Goal: Transaction & Acquisition: Book appointment/travel/reservation

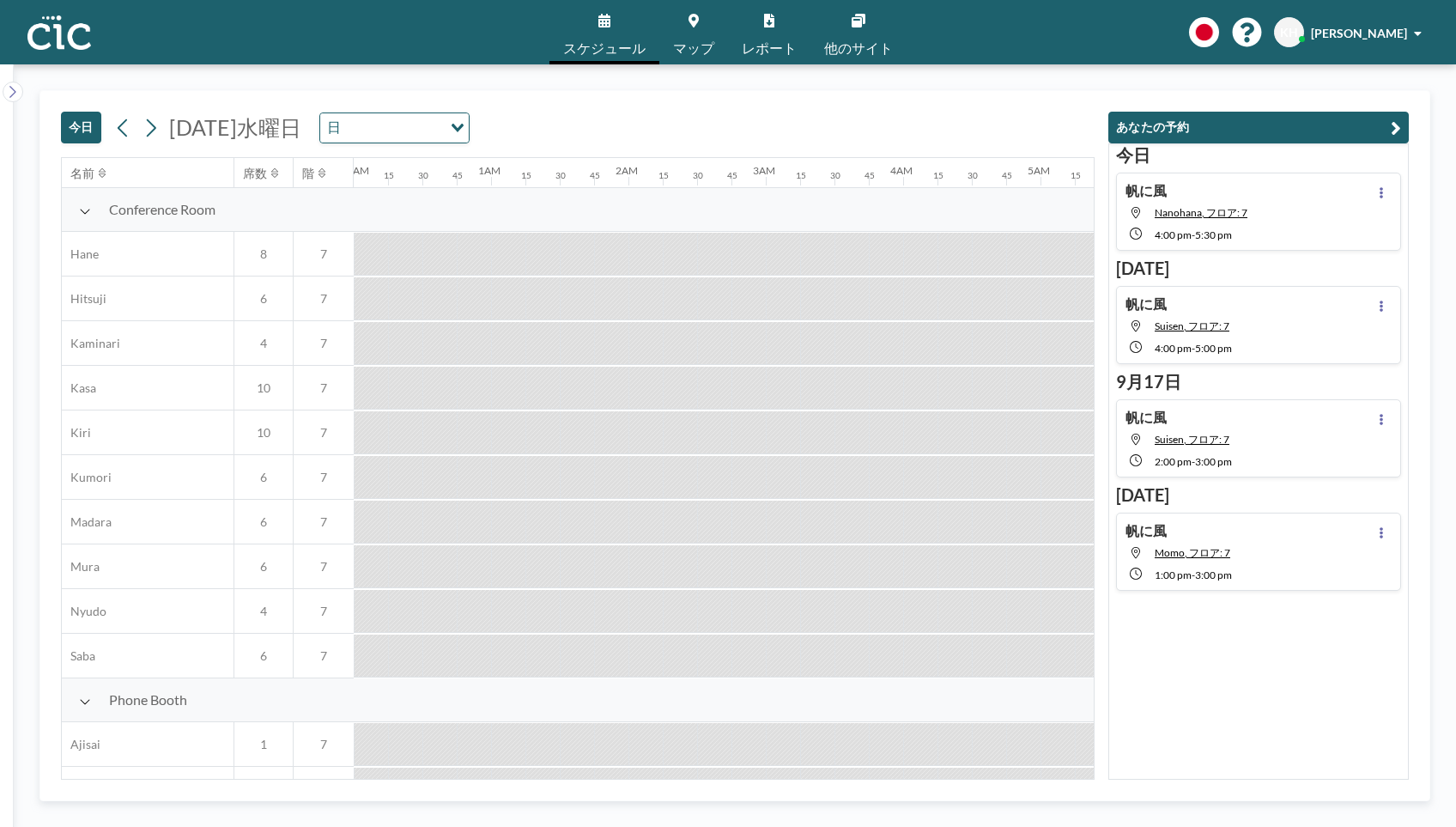
scroll to position [0, 2026]
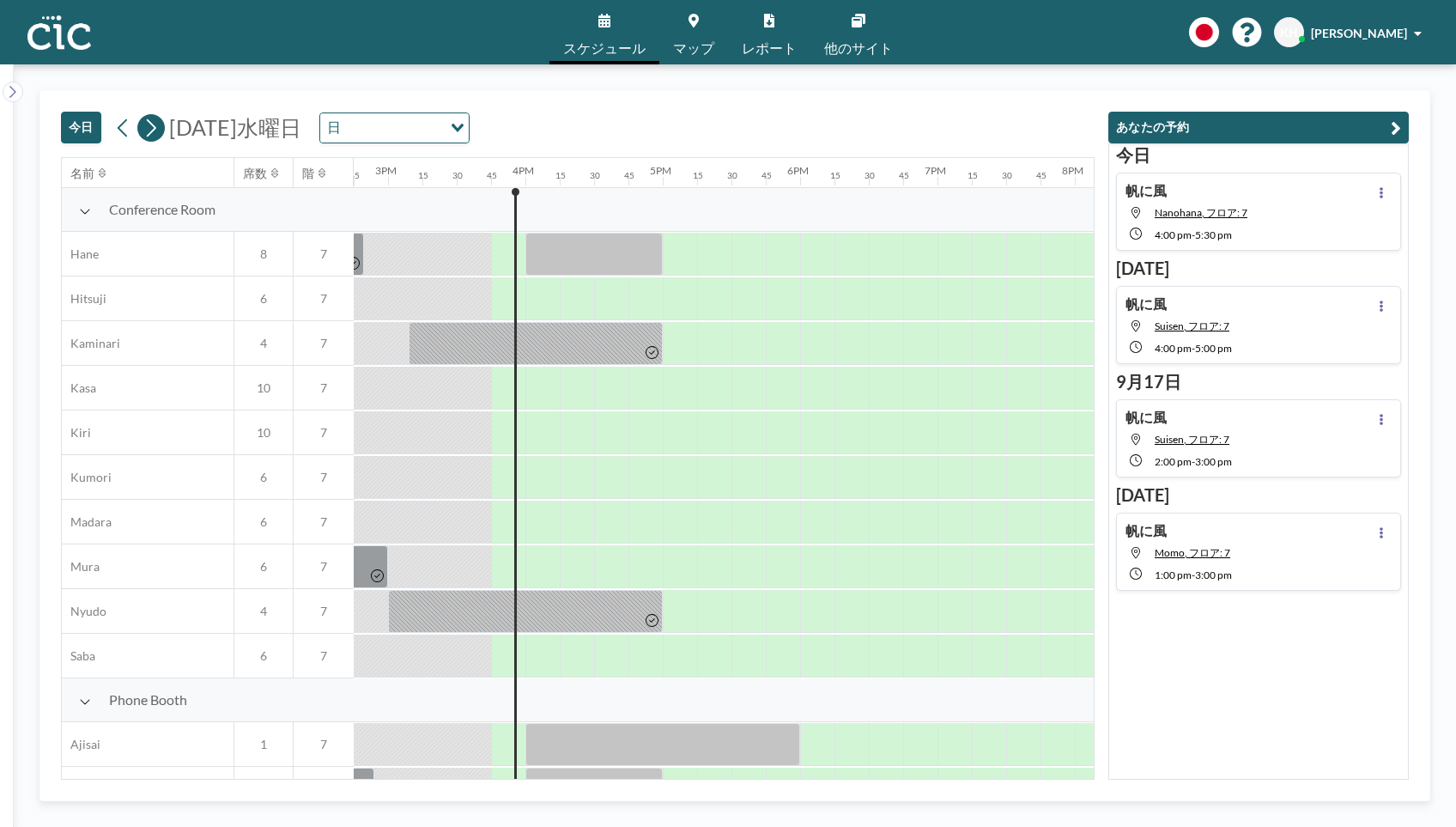
click at [153, 131] on icon at bounding box center [152, 128] width 9 height 18
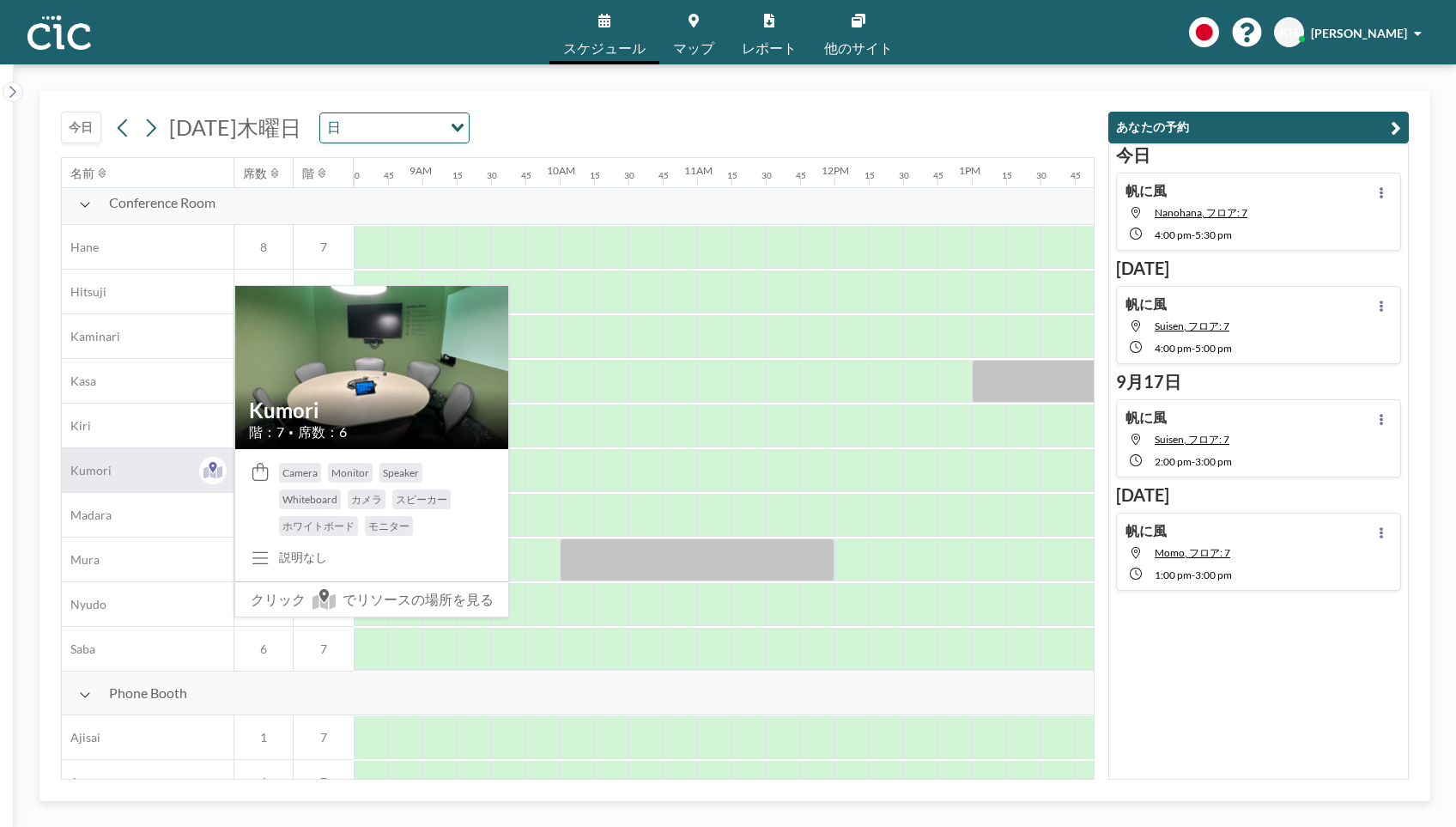
scroll to position [0, 1167]
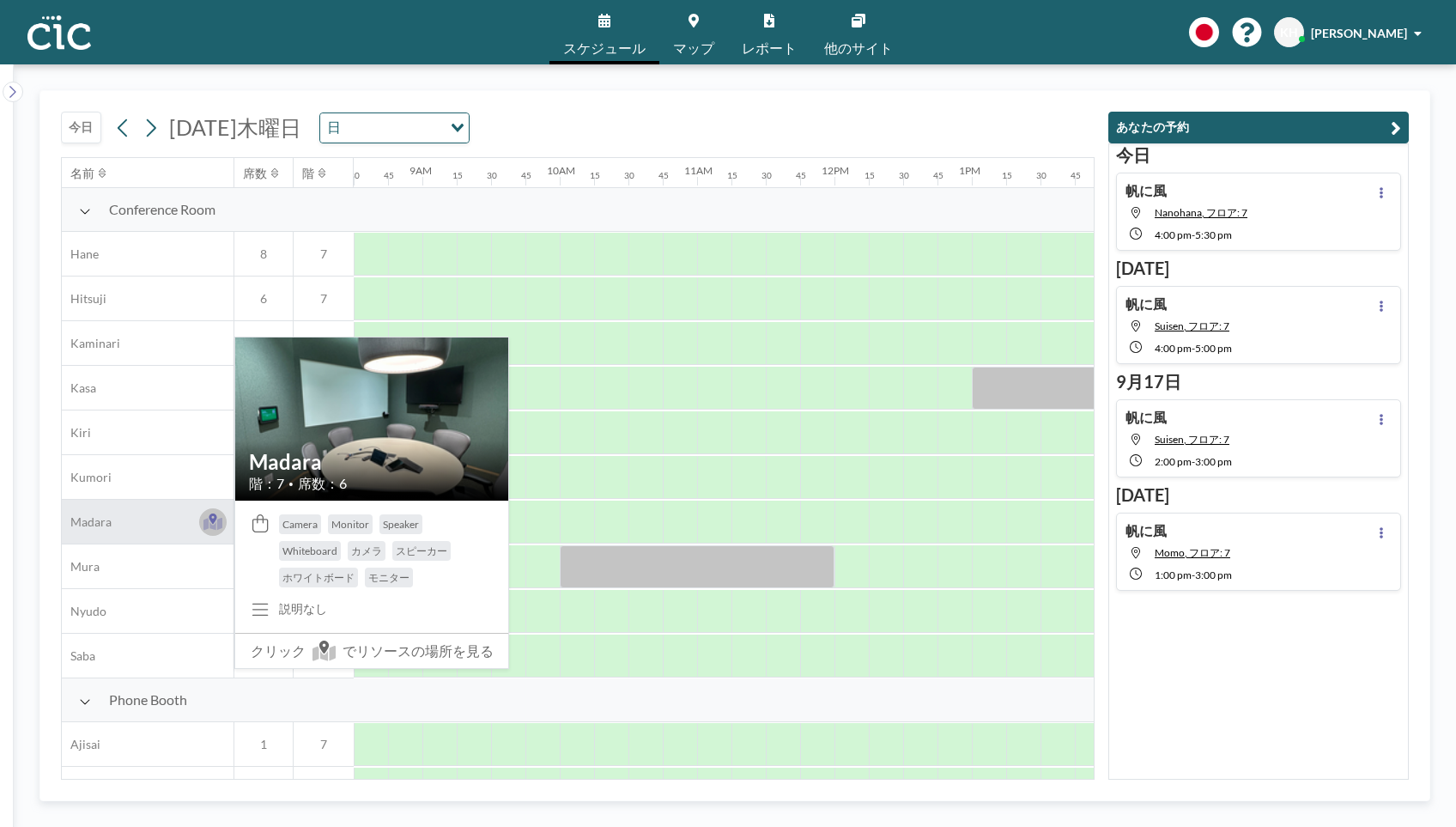
click at [207, 527] on icon at bounding box center [214, 524] width 20 height 13
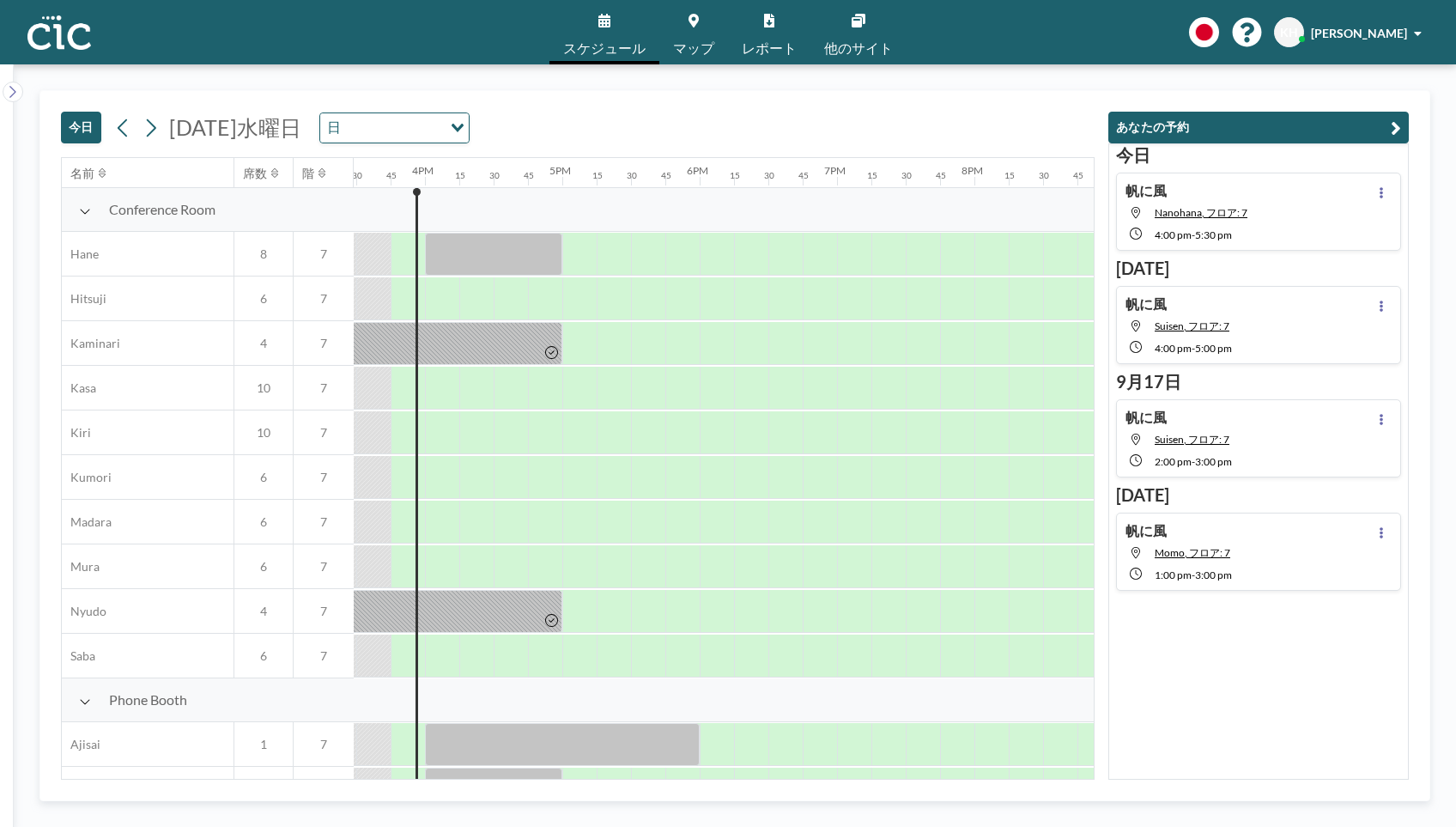
scroll to position [0, 2129]
click at [152, 133] on icon at bounding box center [152, 128] width 9 height 18
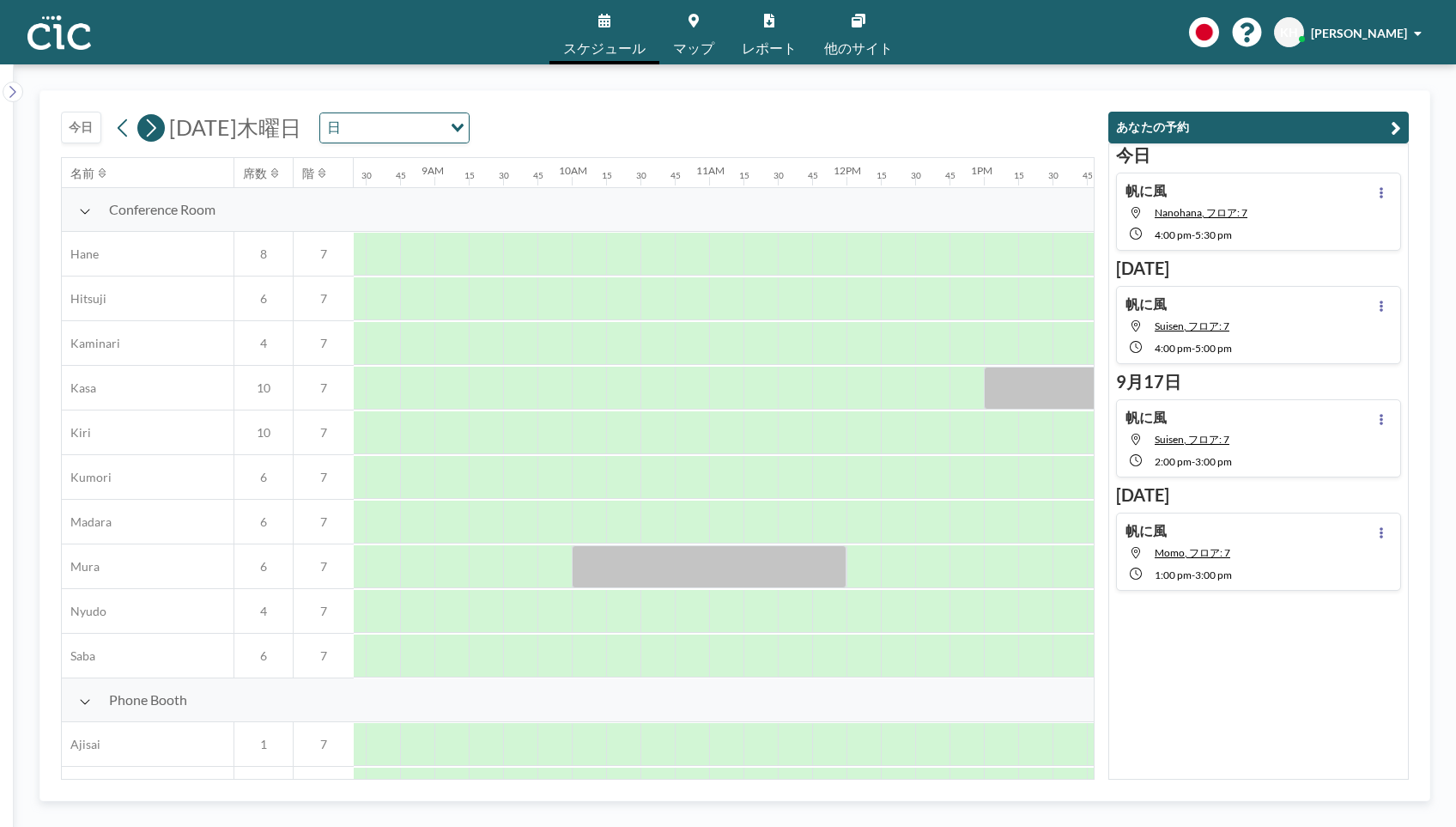
scroll to position [0, 1167]
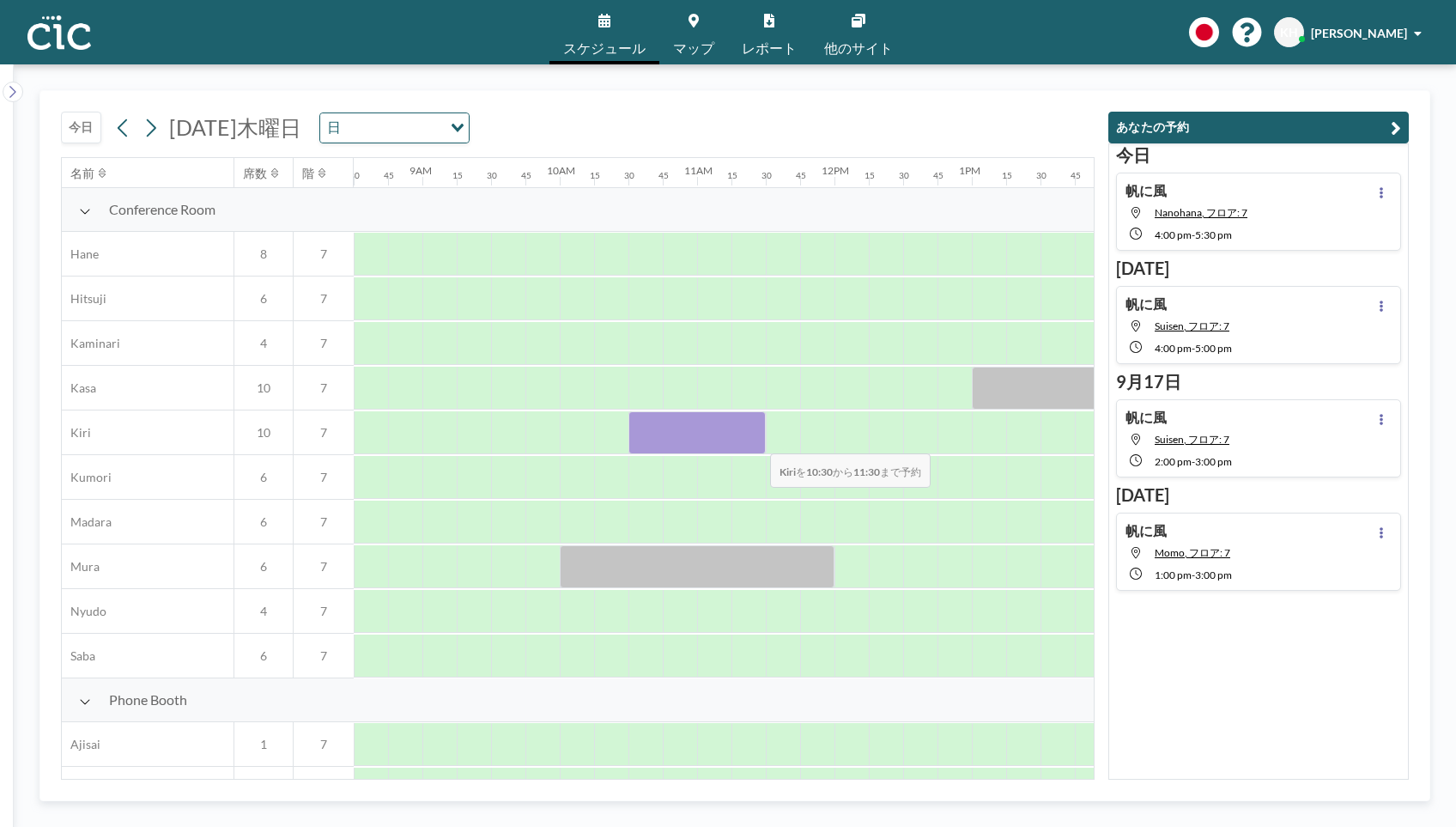
drag, startPoint x: 645, startPoint y: 435, endPoint x: 756, endPoint y: 442, distance: 111.2
click at [756, 442] on div at bounding box center [697, 432] width 137 height 43
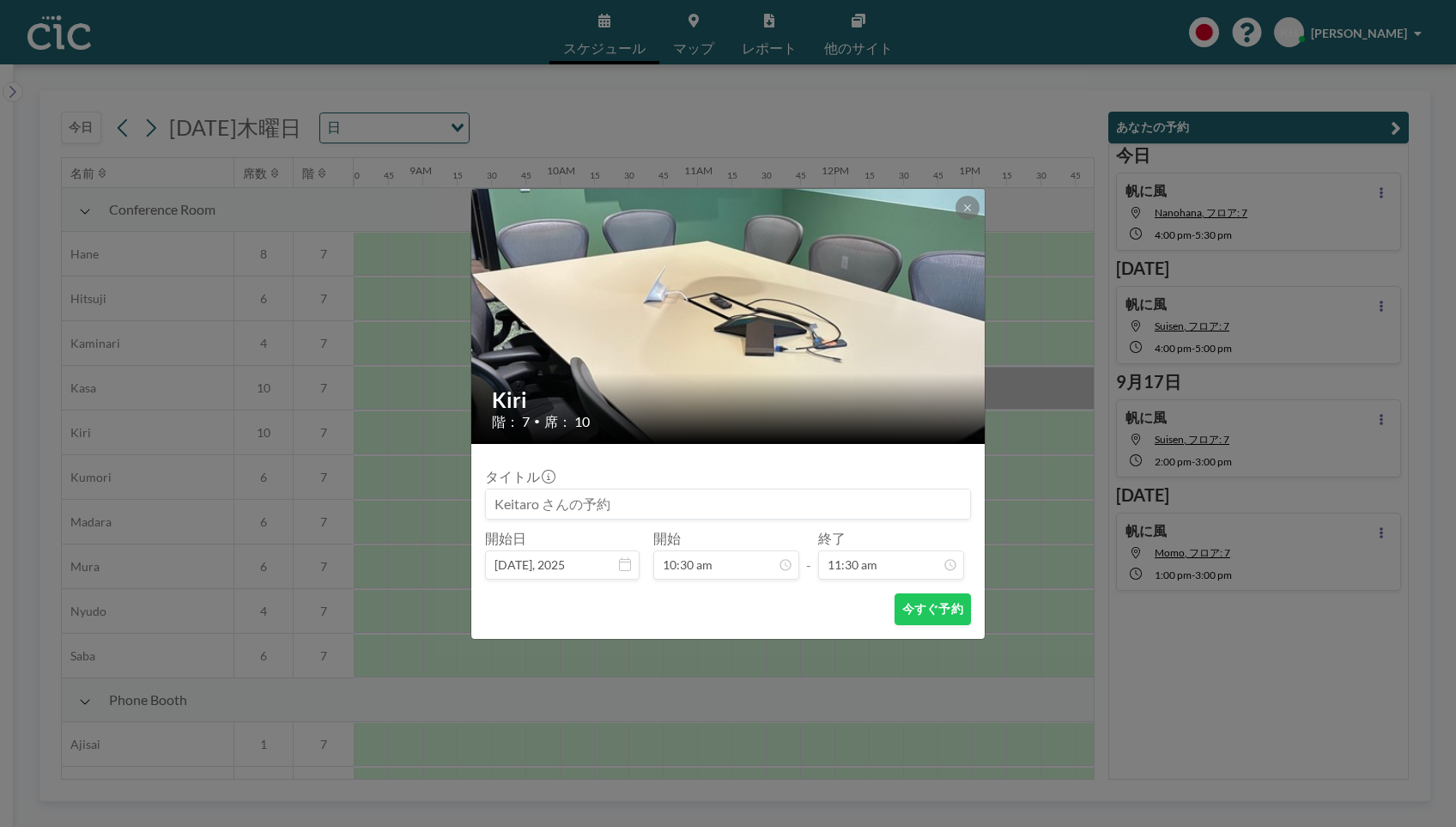
click at [738, 504] on input at bounding box center [728, 504] width 484 height 29
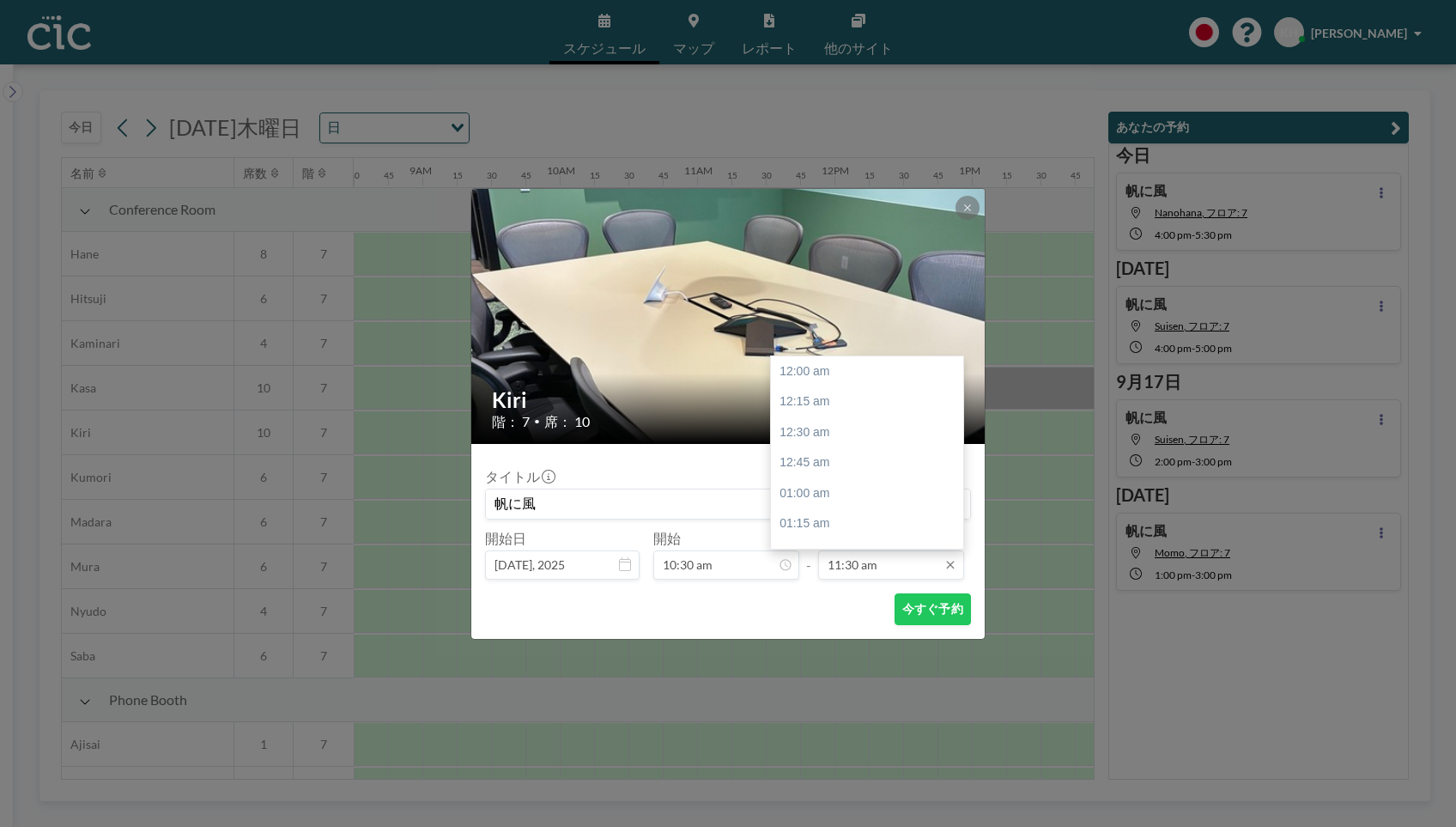
scroll to position [1406, 0]
type input "帆に風"
click at [878, 444] on div "12:00 pm" at bounding box center [867, 433] width 193 height 31
type input "12:00 pm"
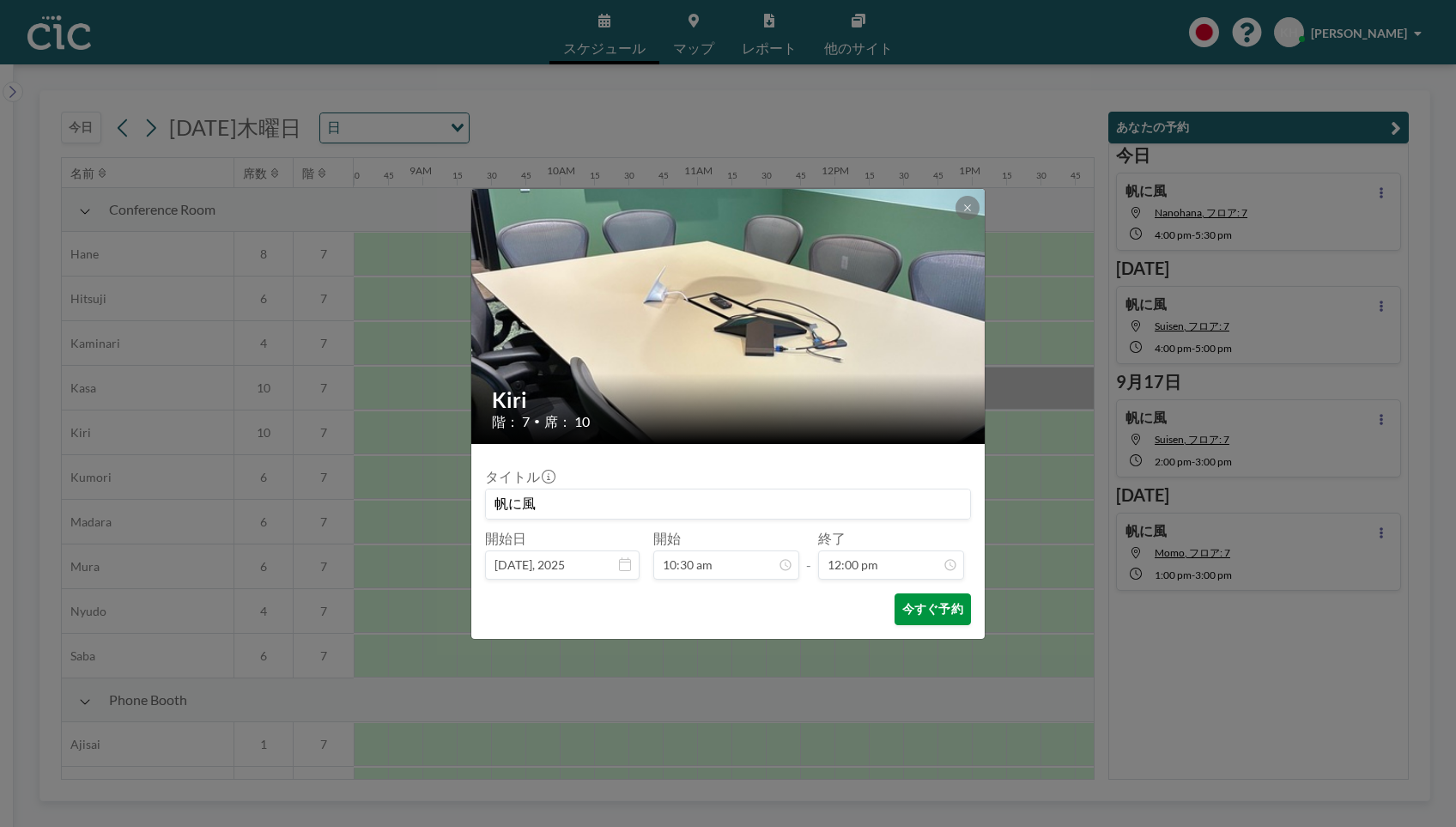
scroll to position [1468, 0]
click at [902, 617] on button "今すぐ予約" at bounding box center [933, 610] width 77 height 32
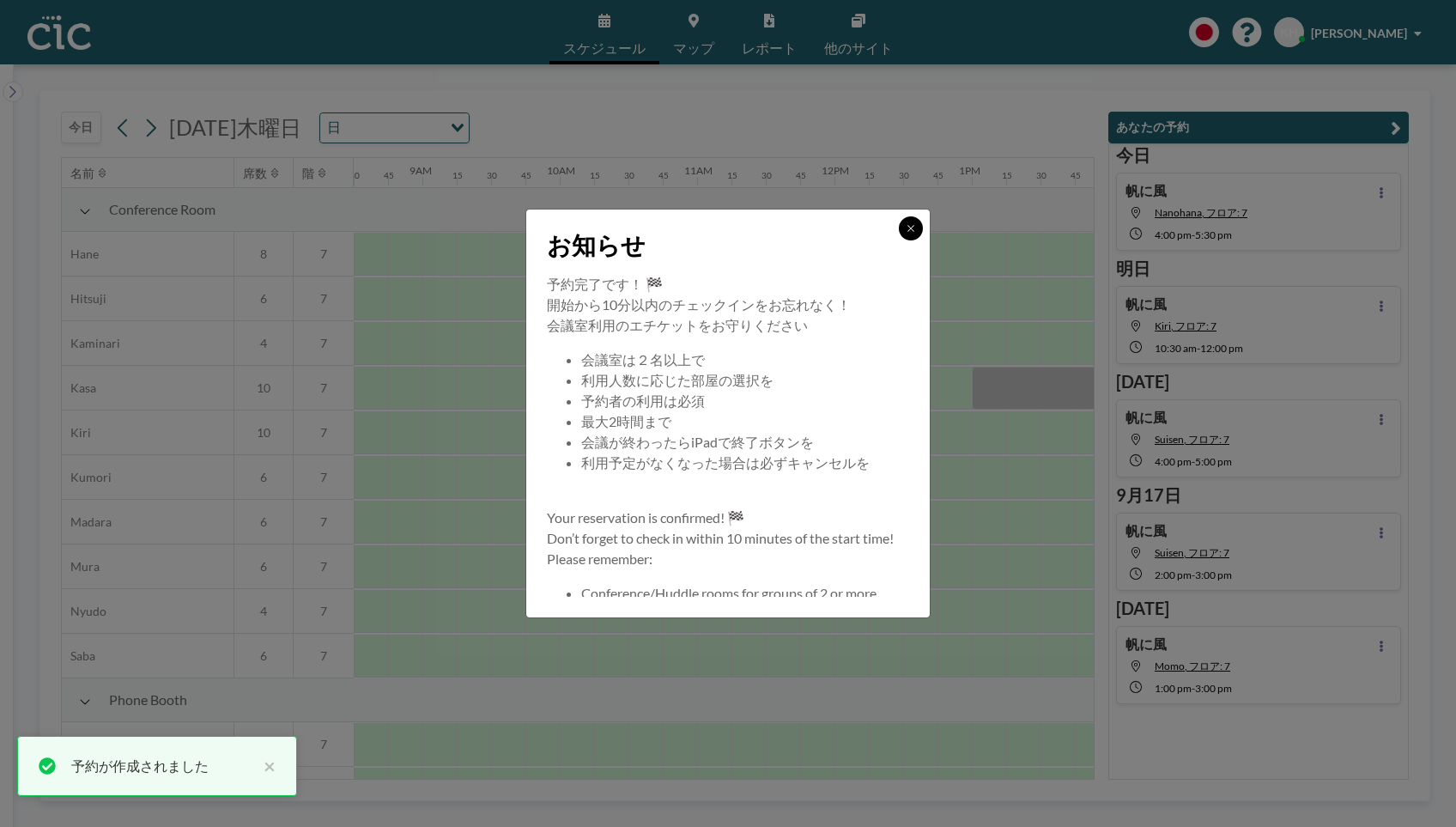
click at [913, 231] on icon at bounding box center [911, 228] width 6 height 6
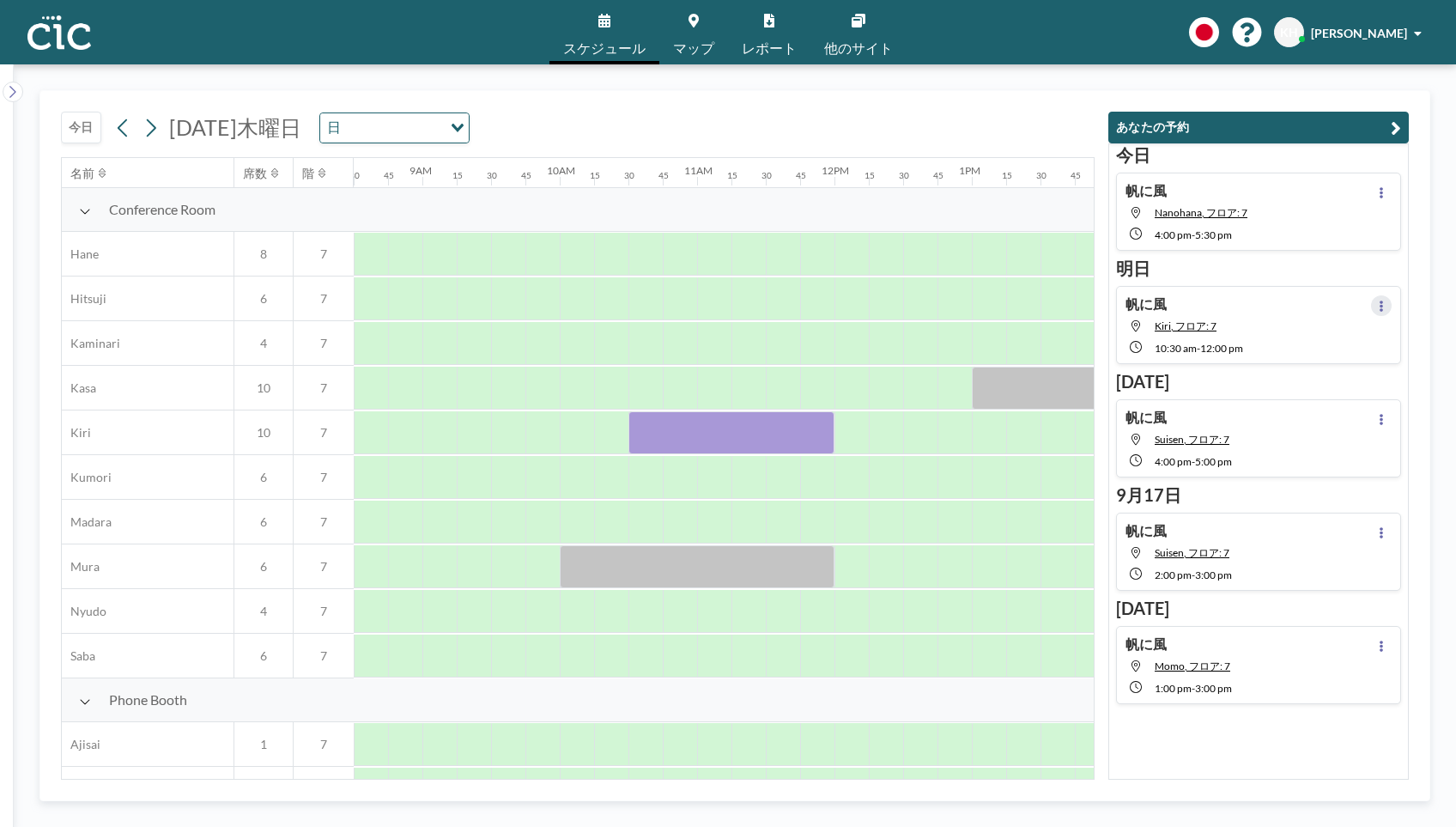
click at [1377, 313] on button at bounding box center [1381, 305] width 21 height 21
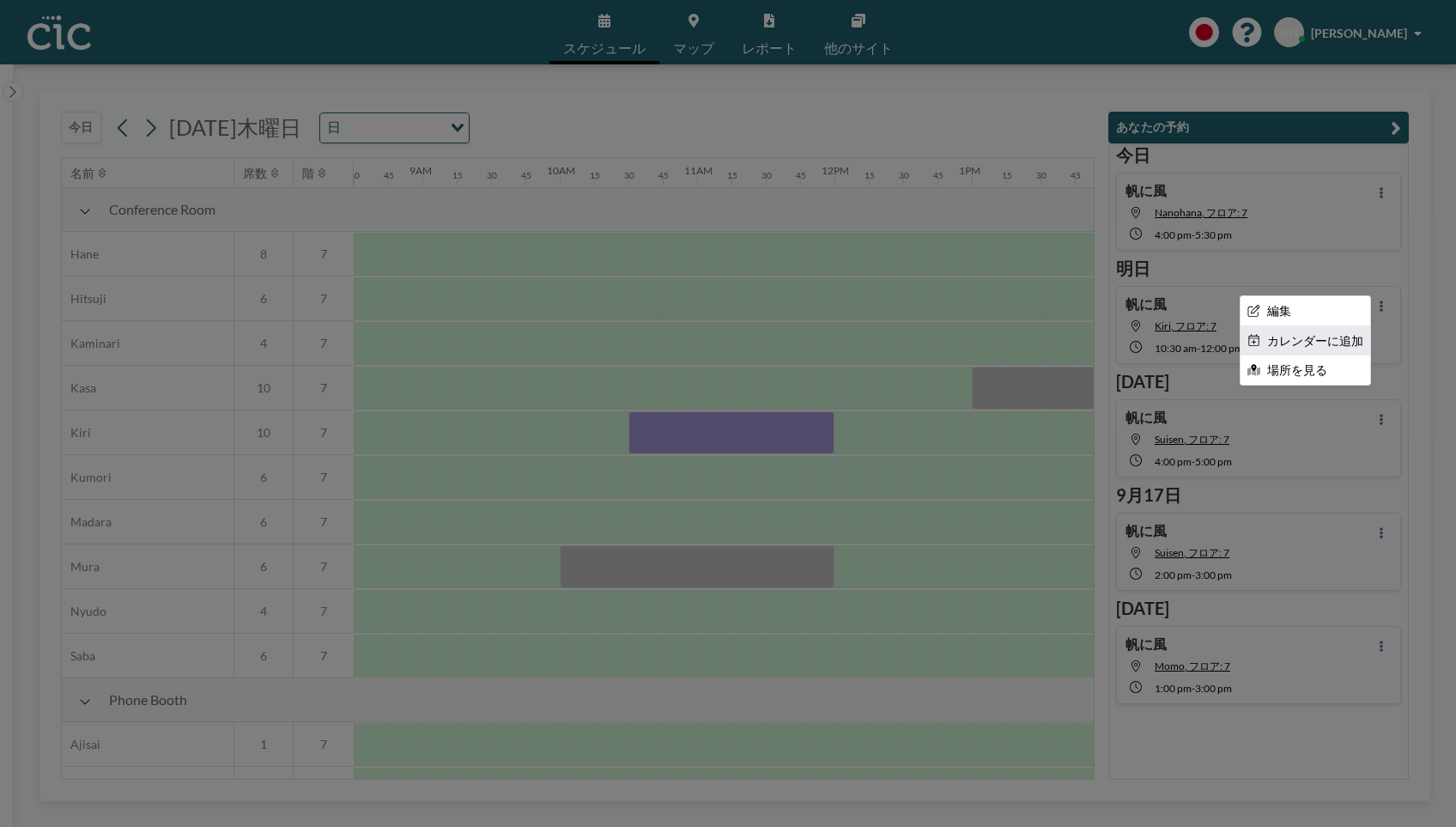
click at [1313, 336] on li "カレンダーに追加" at bounding box center [1305, 341] width 130 height 29
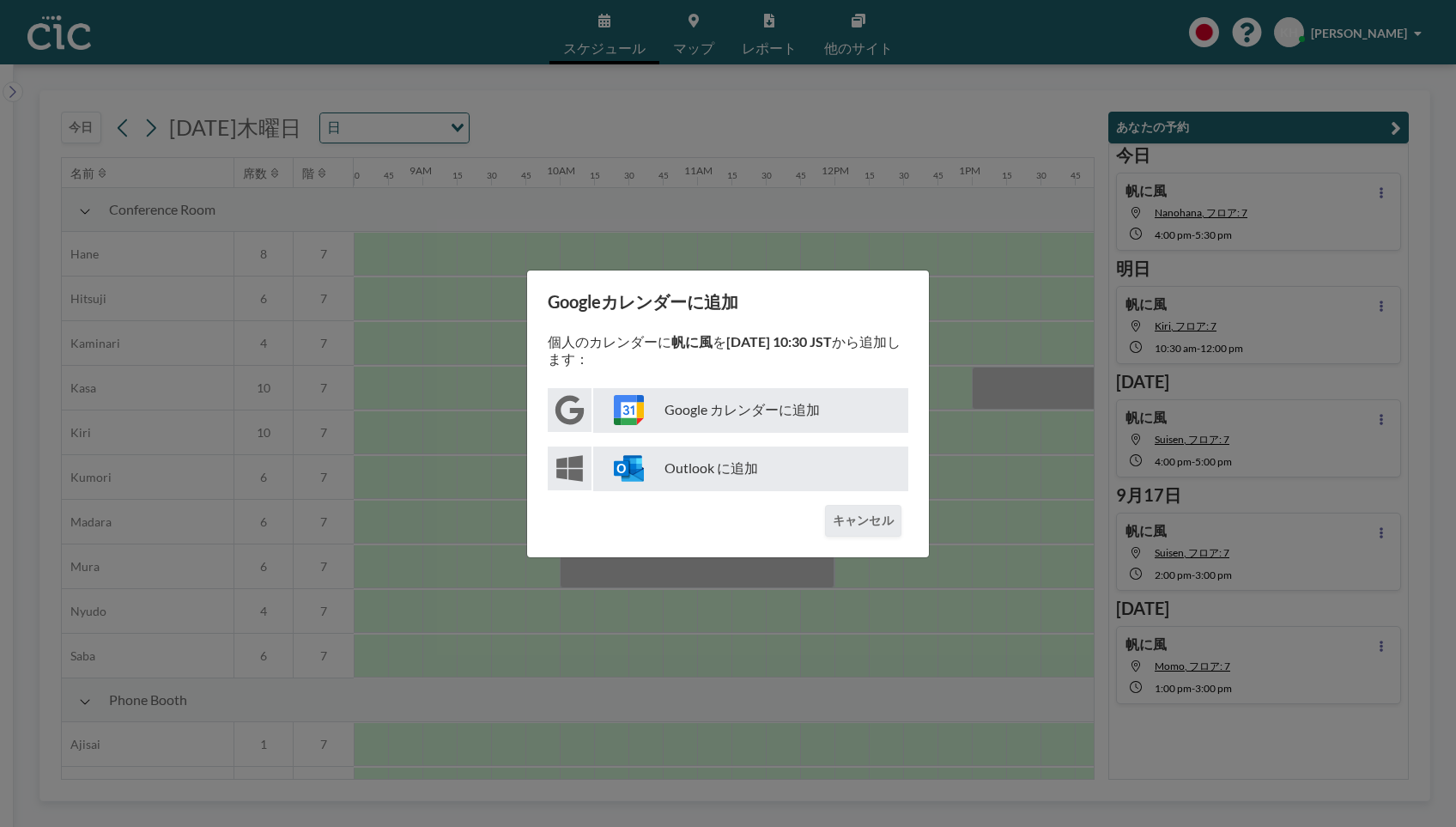
click at [749, 399] on p "Google カレンダーに追加" at bounding box center [751, 410] width 315 height 45
